Goal: Task Accomplishment & Management: Use online tool/utility

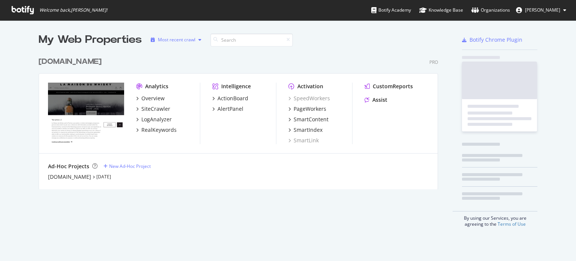
scroll to position [255, 564]
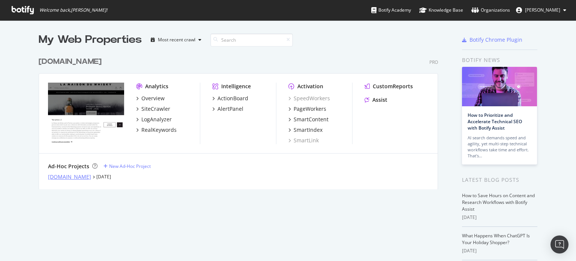
click at [57, 175] on div "[DOMAIN_NAME]" at bounding box center [69, 176] width 43 height 7
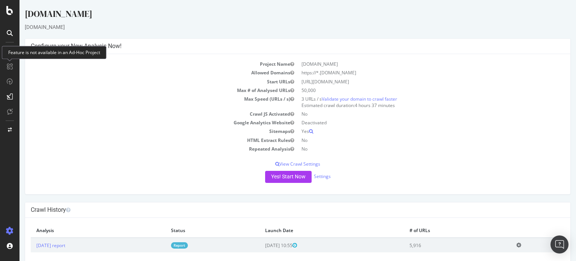
click at [112, 121] on td "Google Analytics Website" at bounding box center [164, 122] width 267 height 9
click at [12, 148] on div at bounding box center [10, 134] width 18 height 179
